Goal: Browse casually

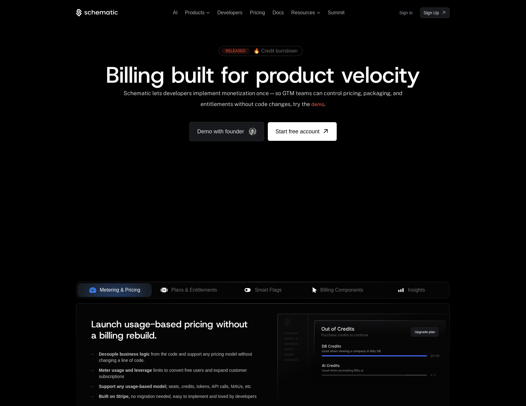
drag, startPoint x: 340, startPoint y: 188, endPoint x: 340, endPoint y: 183, distance: 5.0
click at [340, 188] on div "Your browser does not support the video tag." at bounding box center [263, 183] width 404 height 262
